Goal: Ask a question: Seek information or help from site administrators or community

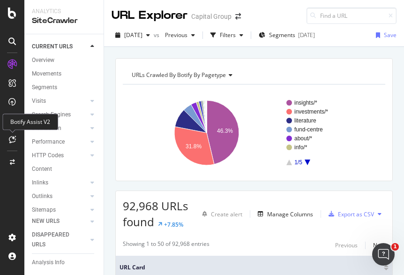
click at [13, 135] on div at bounding box center [12, 139] width 15 height 15
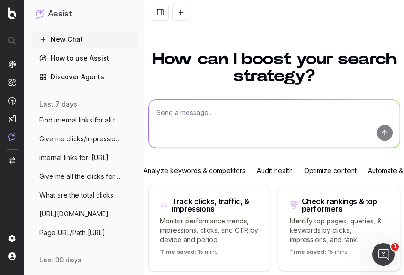
scroll to position [139, 0]
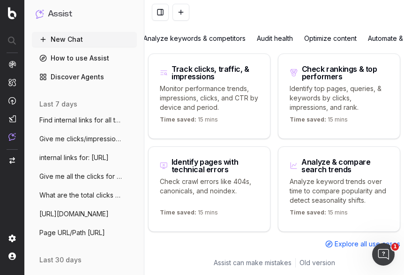
click at [205, 71] on div "Track clicks, traffic, & impressions" at bounding box center [215, 72] width 87 height 15
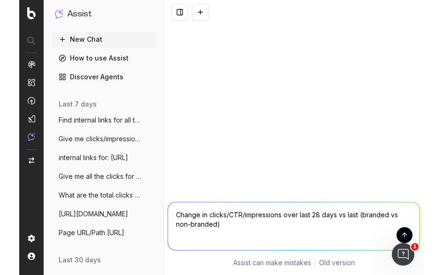
scroll to position [0, 0]
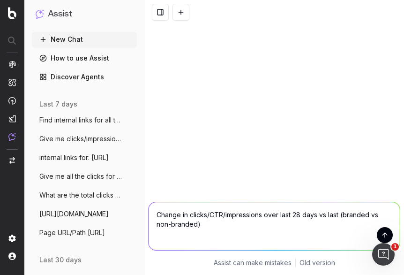
drag, startPoint x: 225, startPoint y: 226, endPoint x: 136, endPoint y: 202, distance: 92.2
click at [136, 202] on div "Assist New Chat How to use Assist Discover Agents last 7 days Find internal lin…" at bounding box center [202, 137] width 404 height 275
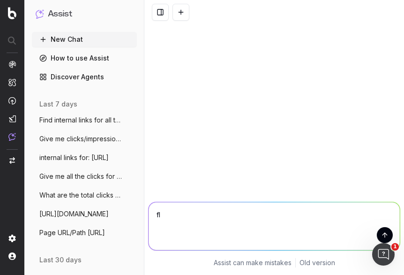
type textarea "f"
paste textarea "https://www.capitalgroup.com/employer/retirement-plan-strategies-cnbc.html"
type textarea "Find all internal links and clicks to this url: https://www.capitalgroup.com/em…"
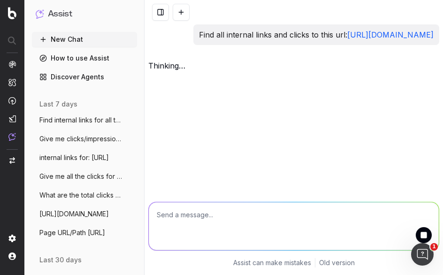
click at [285, 180] on div "Find all internal links and clicks to this url: https://www.capitalgroup.com/em…" at bounding box center [293, 137] width 298 height 275
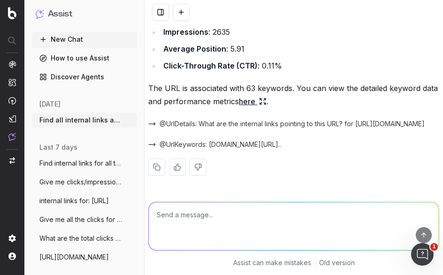
scroll to position [279, 0]
click at [277, 125] on span "@UrlDetails: What are the internal links pointing to this URL? for https://www.…" at bounding box center [291, 123] width 265 height 9
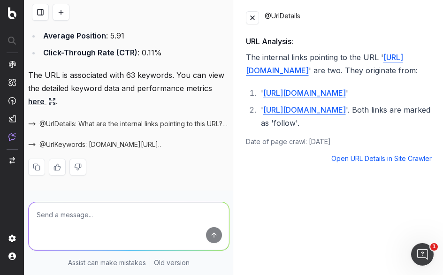
scroll to position [0, 13]
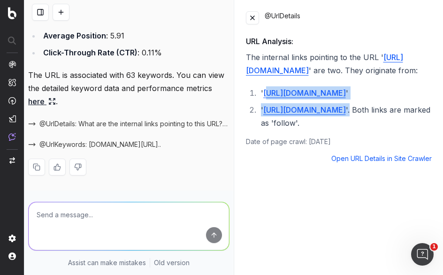
drag, startPoint x: 265, startPoint y: 107, endPoint x: 439, endPoint y: 133, distance: 176.3
click at [404, 133] on div "@UrlDetails URL Analysis: The internal links pointing to the URL ' https://www.…" at bounding box center [338, 137] width 209 height 275
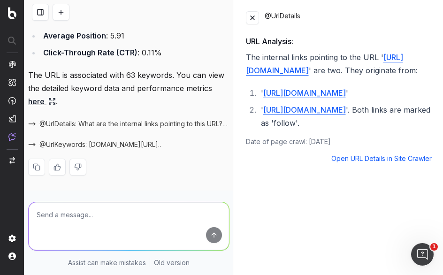
click at [284, 77] on p "The internal links pointing to the URL ' https://www.capitalgroup.com/employer/…" at bounding box center [339, 64] width 186 height 26
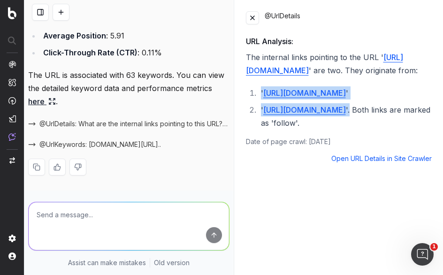
drag, startPoint x: 248, startPoint y: 108, endPoint x: 433, endPoint y: 134, distance: 187.0
click at [404, 134] on div "@UrlDetails URL Analysis: The internal links pointing to the URL ' https://www.…" at bounding box center [338, 137] width 209 height 275
copy ol "' https://www.capitalgroup.com/employer/ ' ' https://www.capitalgroup.com/advis…"
